Goal: Navigation & Orientation: Find specific page/section

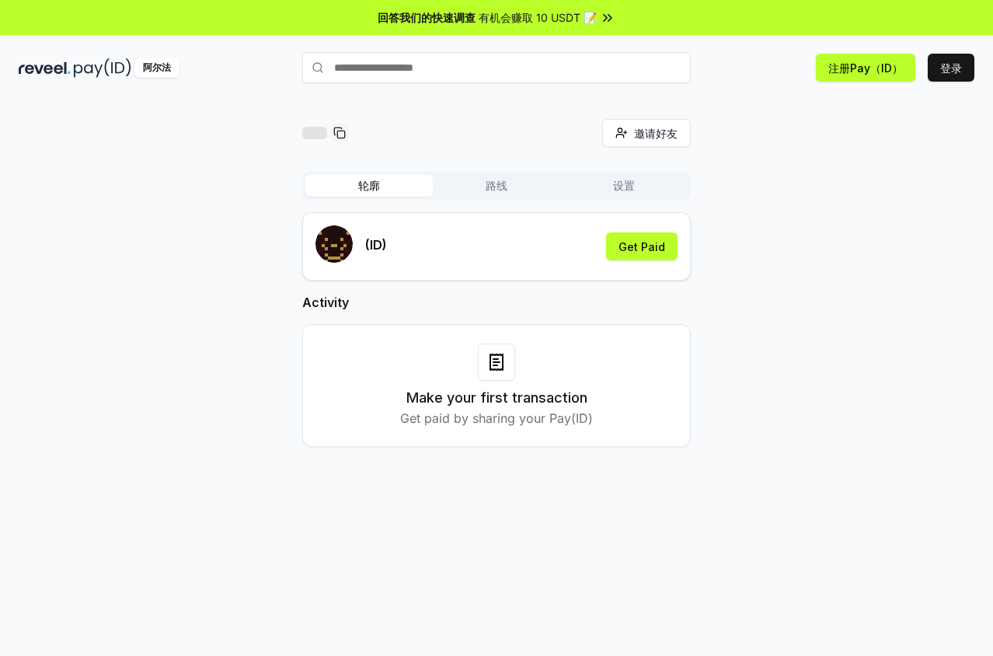
click at [369, 187] on button "轮廓" at bounding box center [368, 186] width 127 height 22
click at [486, 192] on button "路线" at bounding box center [496, 186] width 127 height 22
click at [367, 190] on button "轮廓" at bounding box center [368, 186] width 127 height 22
